Goal: Use online tool/utility: Utilize a website feature to perform a specific function

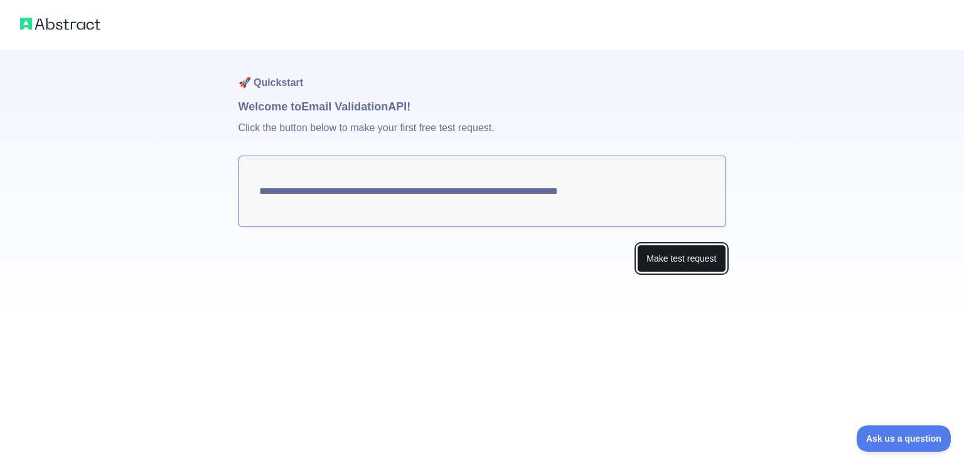
click at [671, 254] on button "Make test request" at bounding box center [681, 259] width 89 height 28
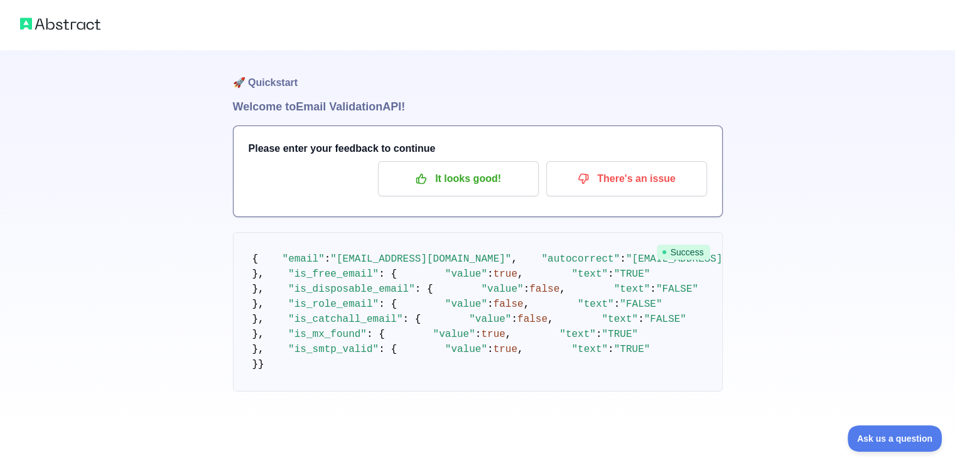
click at [344, 115] on h1 "Welcome to Email Validation API!" at bounding box center [478, 107] width 490 height 18
click at [71, 30] on img at bounding box center [60, 24] width 80 height 18
click at [65, 28] on img at bounding box center [60, 24] width 80 height 18
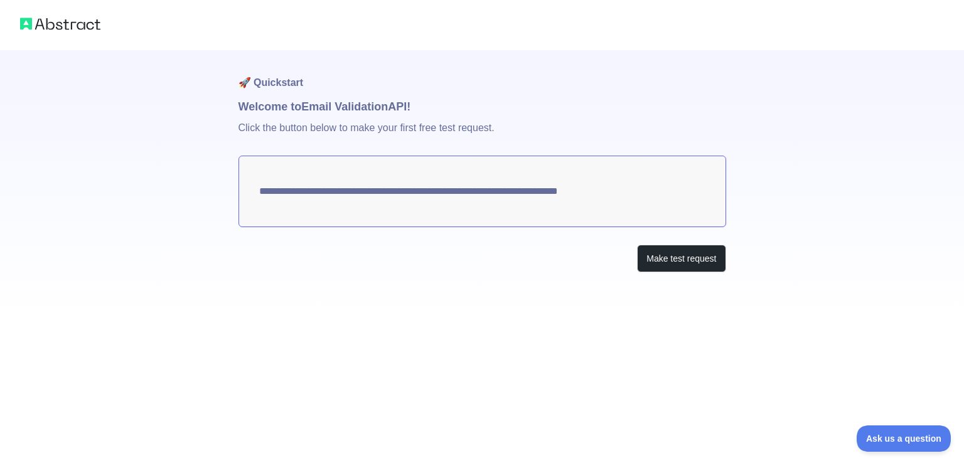
click at [424, 192] on textarea "**********" at bounding box center [483, 192] width 488 height 72
drag, startPoint x: 655, startPoint y: 191, endPoint x: 457, endPoint y: 203, distance: 198.7
click at [457, 203] on textarea "**********" at bounding box center [483, 192] width 488 height 72
drag, startPoint x: 256, startPoint y: 191, endPoint x: 352, endPoint y: 196, distance: 95.5
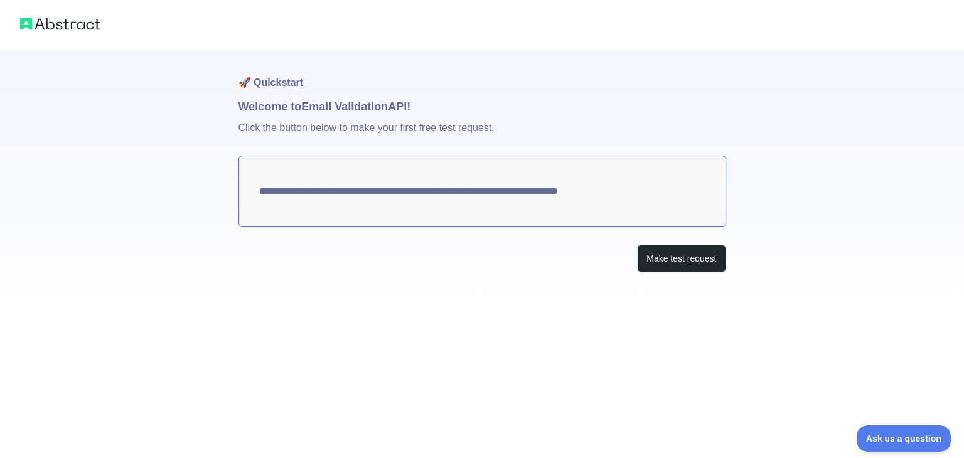
click at [352, 196] on textarea "**********" at bounding box center [483, 192] width 488 height 72
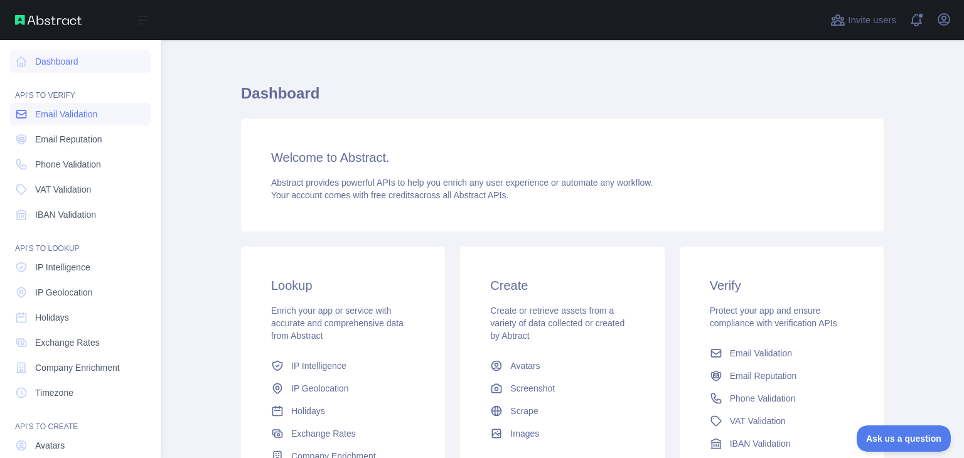
click at [75, 119] on span "Email Validation" at bounding box center [66, 114] width 62 height 13
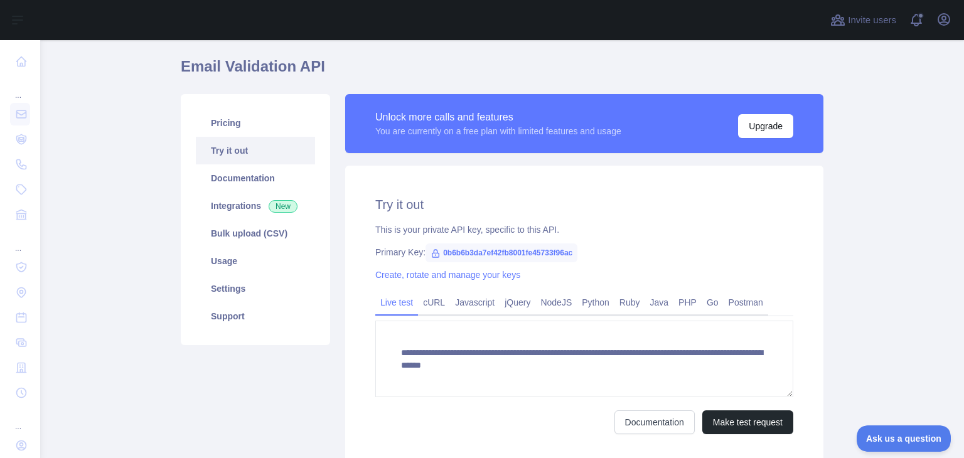
scroll to position [78, 0]
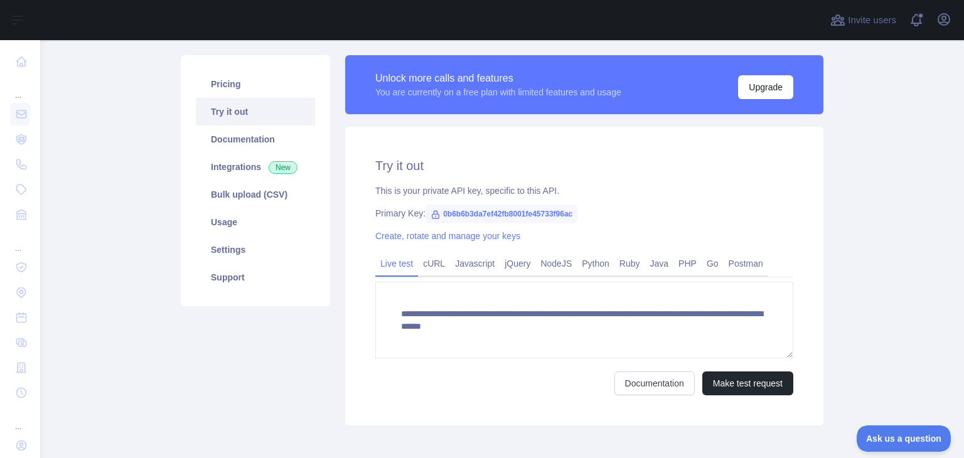
click at [439, 214] on span "0b6b6b3da7ef42fb8001fe45733f96ac" at bounding box center [502, 214] width 152 height 19
copy span "0b6b6b3da7ef42fb8001fe45733f96ac"
click at [423, 269] on link "cURL" at bounding box center [434, 264] width 32 height 20
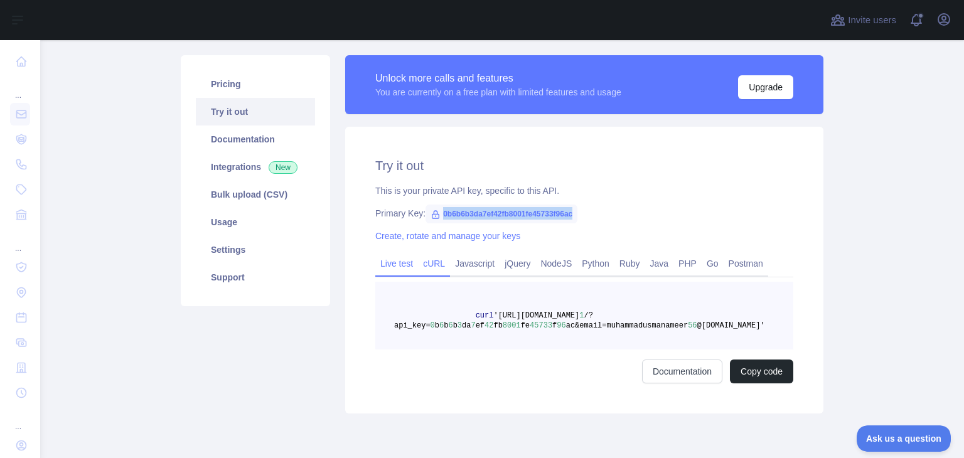
click at [395, 270] on link "Live test" at bounding box center [396, 264] width 43 height 20
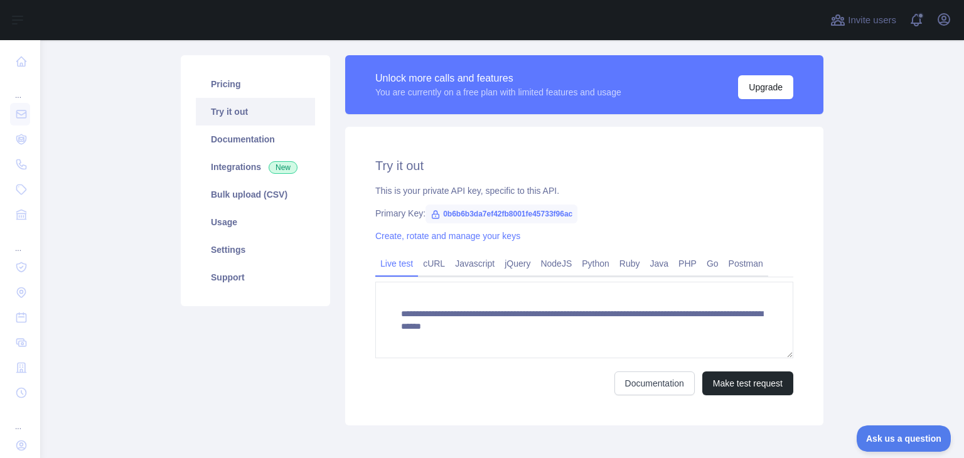
click at [365, 230] on div "**********" at bounding box center [584, 276] width 478 height 299
drag, startPoint x: 436, startPoint y: 216, endPoint x: 569, endPoint y: 212, distance: 132.5
click at [569, 212] on span "0b6b6b3da7ef42fb8001fe45733f96ac" at bounding box center [502, 214] width 152 height 19
copy span "0b6b6b3da7ef42fb8001fe45733f96ac"
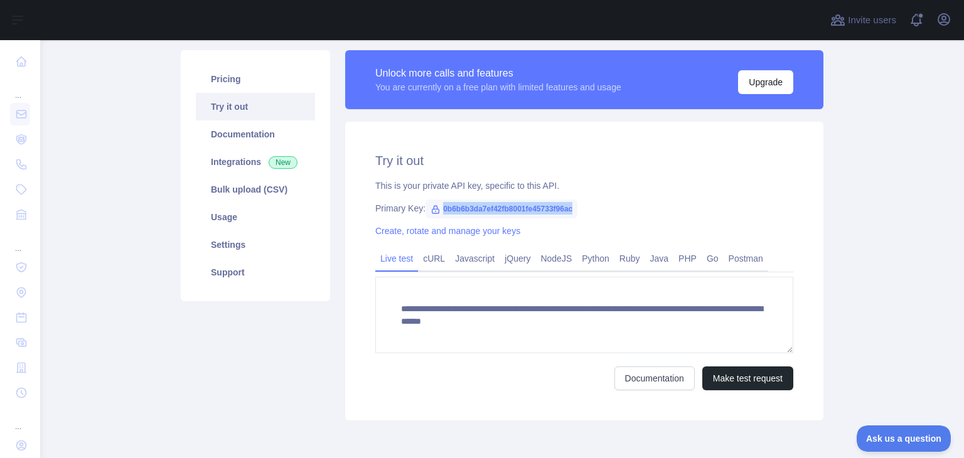
scroll to position [82, 0]
click at [747, 378] on button "Make test request" at bounding box center [747, 379] width 91 height 24
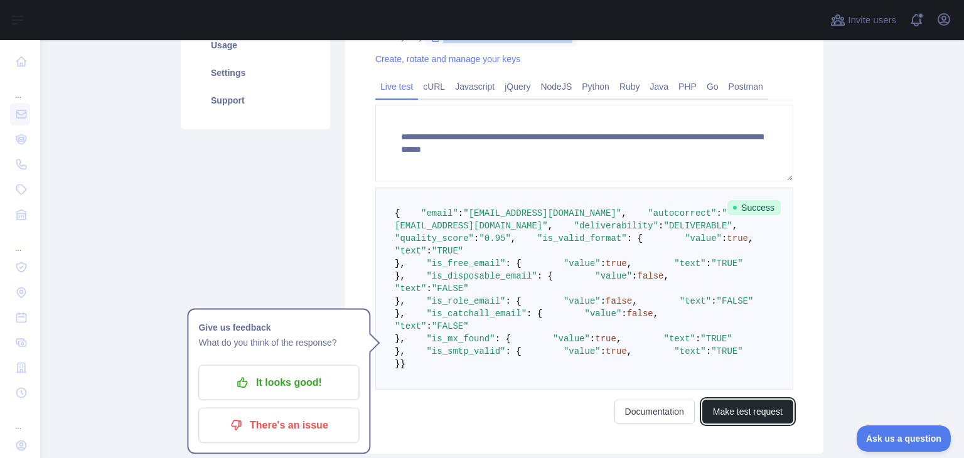
scroll to position [256, 0]
click at [725, 83] on link "Postman" at bounding box center [746, 85] width 45 height 20
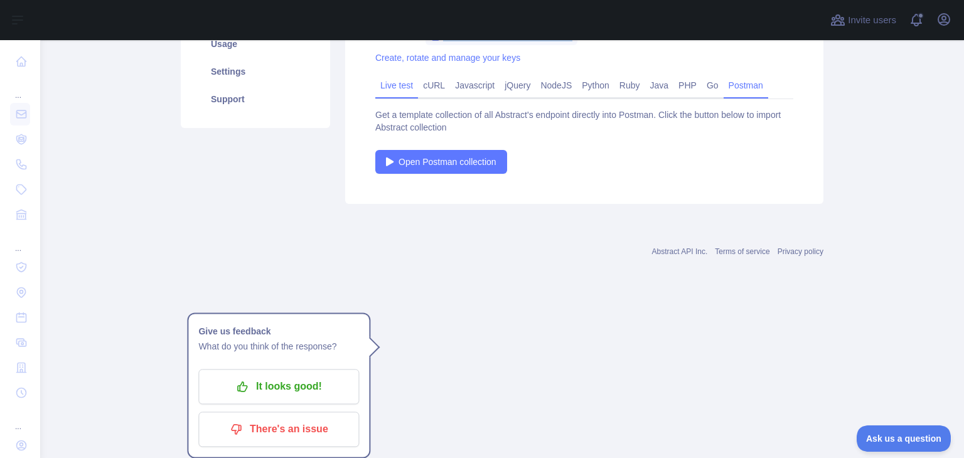
click at [384, 86] on link "Live test" at bounding box center [396, 85] width 43 height 20
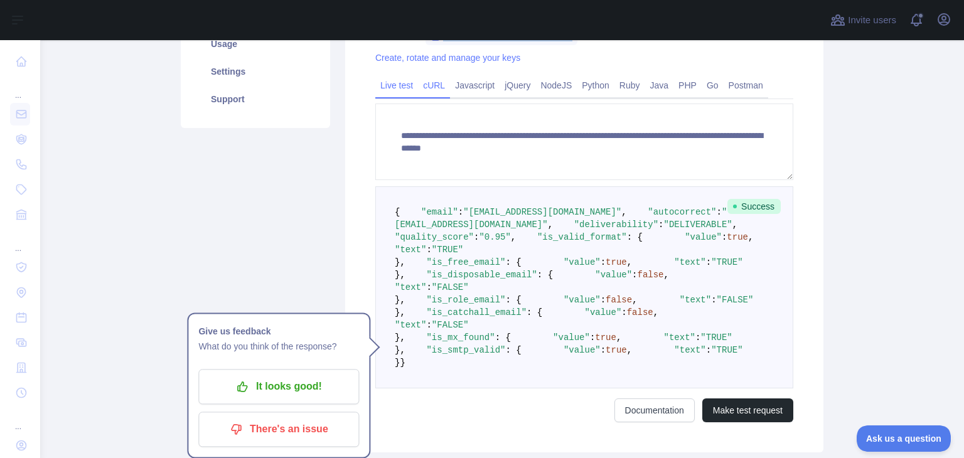
click at [418, 87] on link "cURL" at bounding box center [434, 85] width 32 height 20
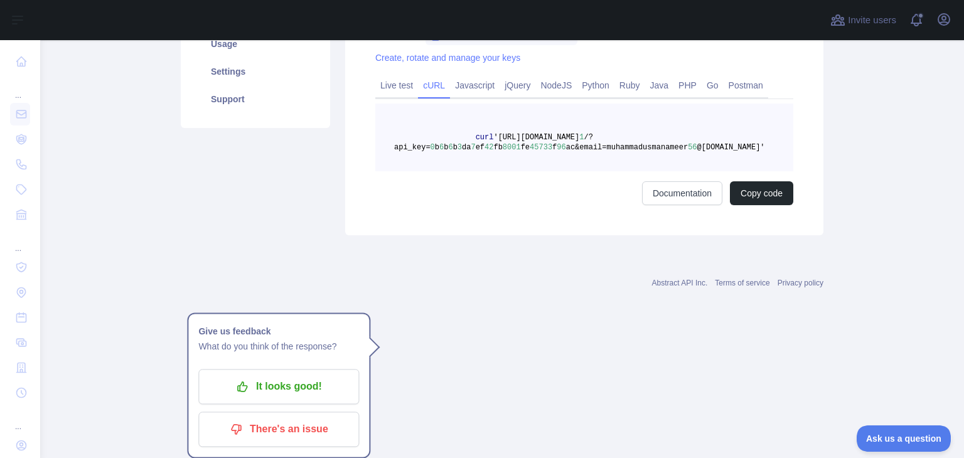
click at [178, 175] on div "Pricing Try it out Documentation Integrations New Bulk upload (CSV) Usage Setti…" at bounding box center [255, 56] width 164 height 358
